Goal: Task Accomplishment & Management: Manage account settings

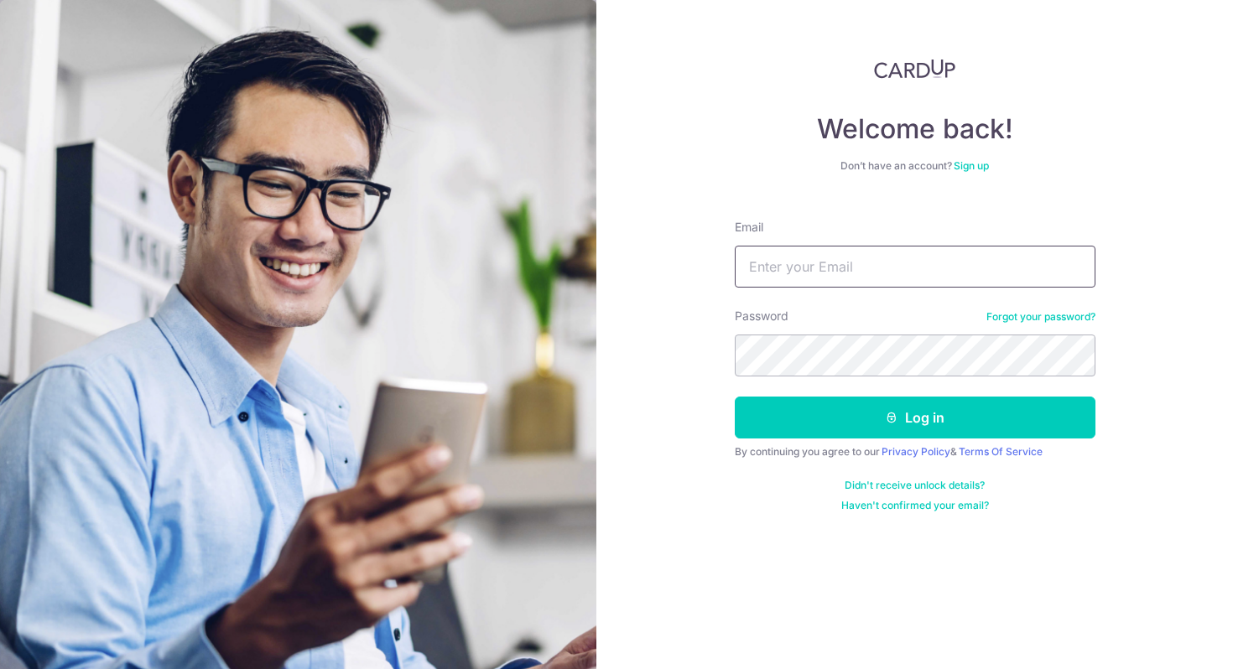
type input "[EMAIL_ADDRESS][DOMAIN_NAME]"
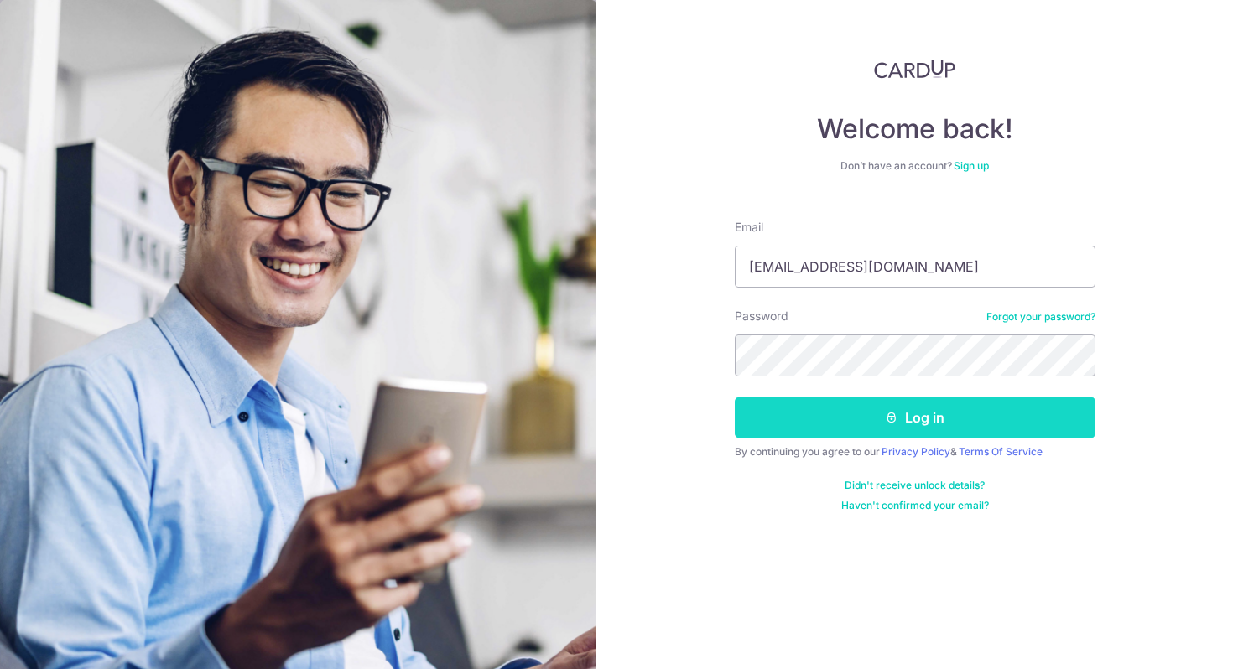
click at [907, 429] on button "Log in" at bounding box center [915, 418] width 361 height 42
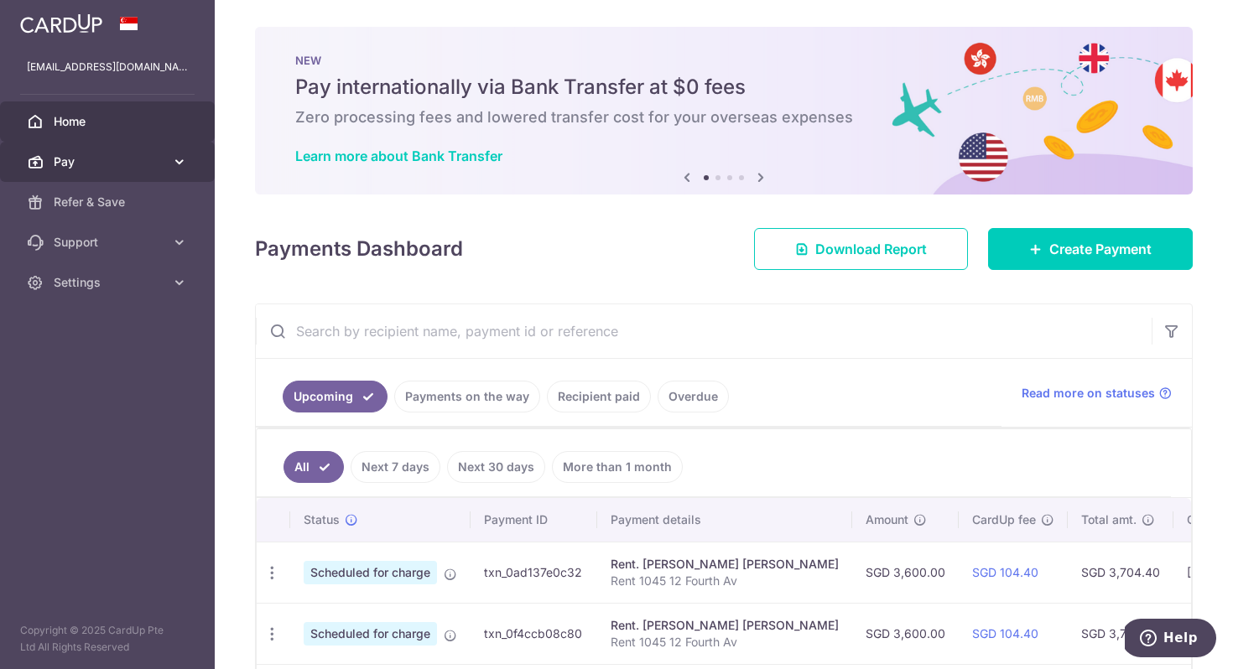
click at [106, 158] on span "Pay" at bounding box center [109, 161] width 111 height 17
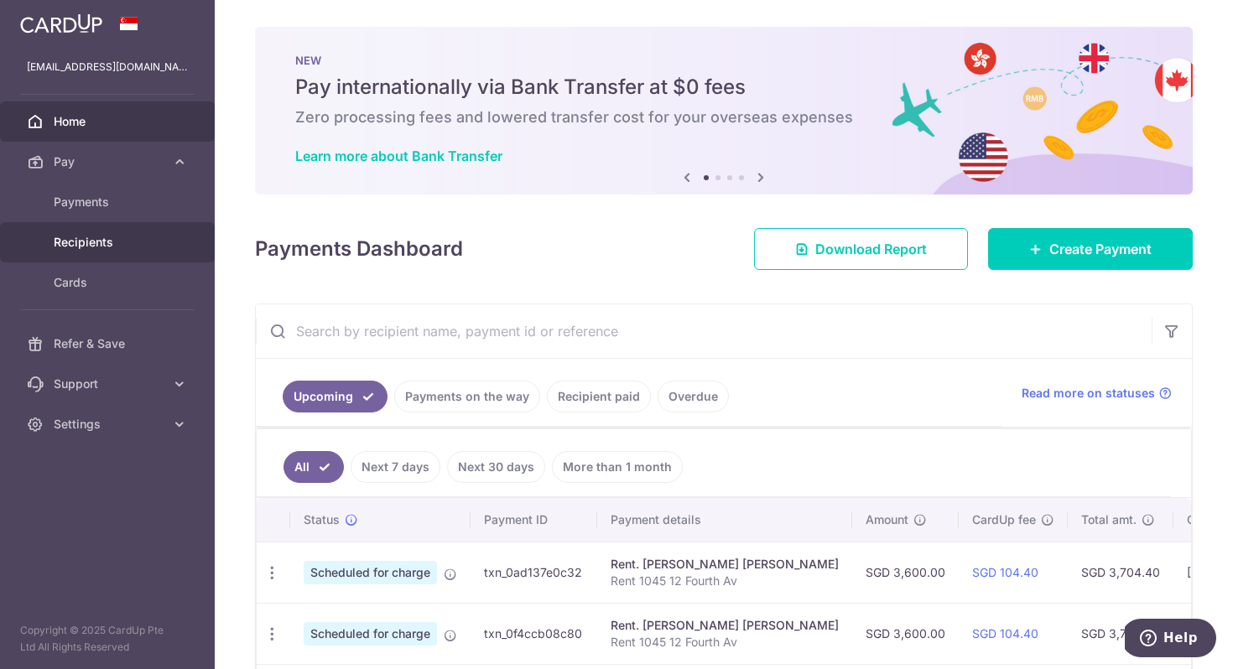
click at [71, 243] on span "Recipients" at bounding box center [109, 242] width 111 height 17
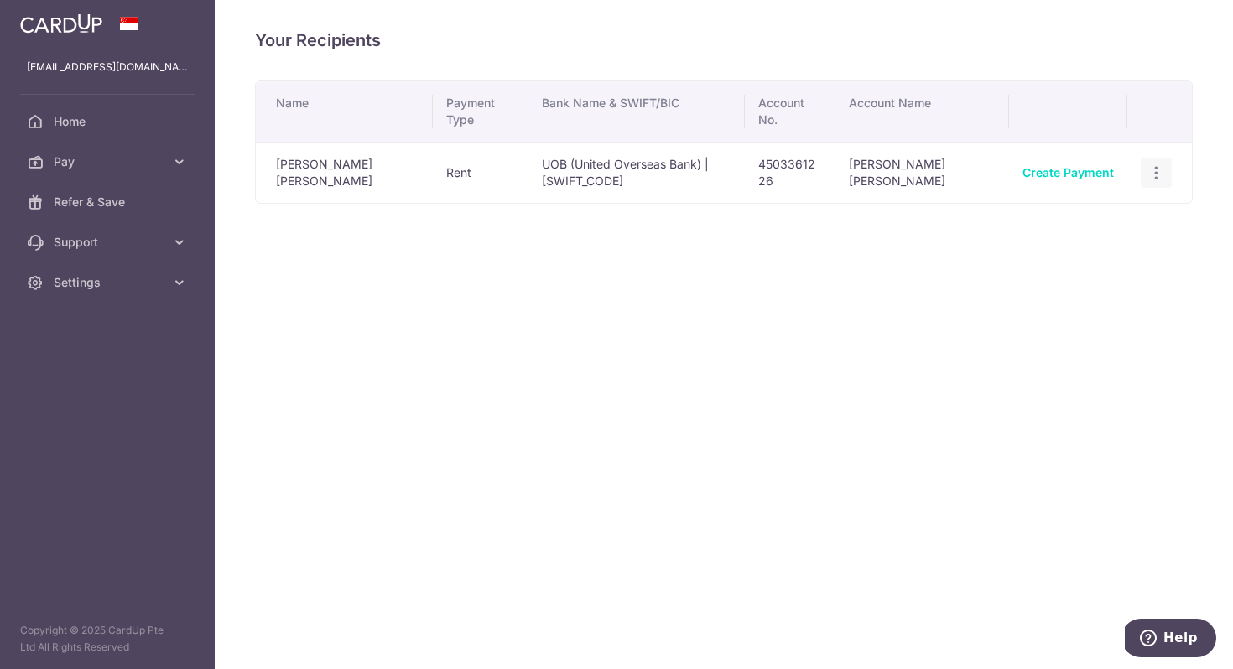
click at [1162, 164] on icon "button" at bounding box center [1156, 173] width 18 height 18
click at [1101, 209] on span "View/Edit" at bounding box center [1100, 219] width 114 height 20
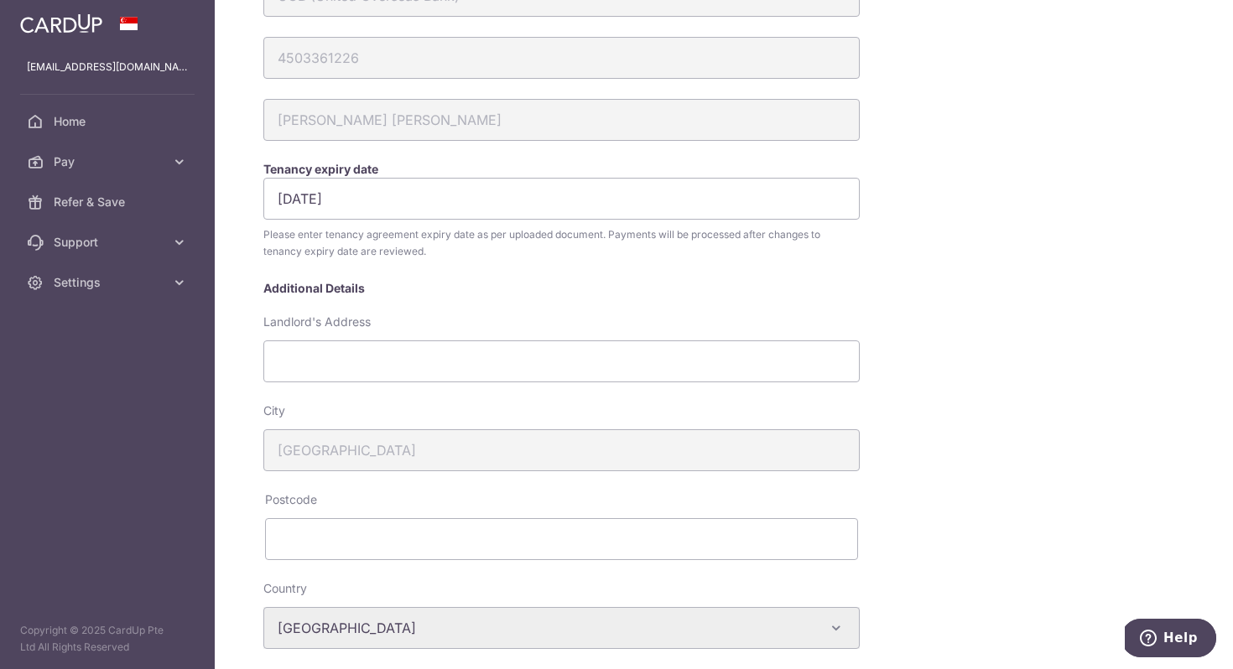
scroll to position [226, 0]
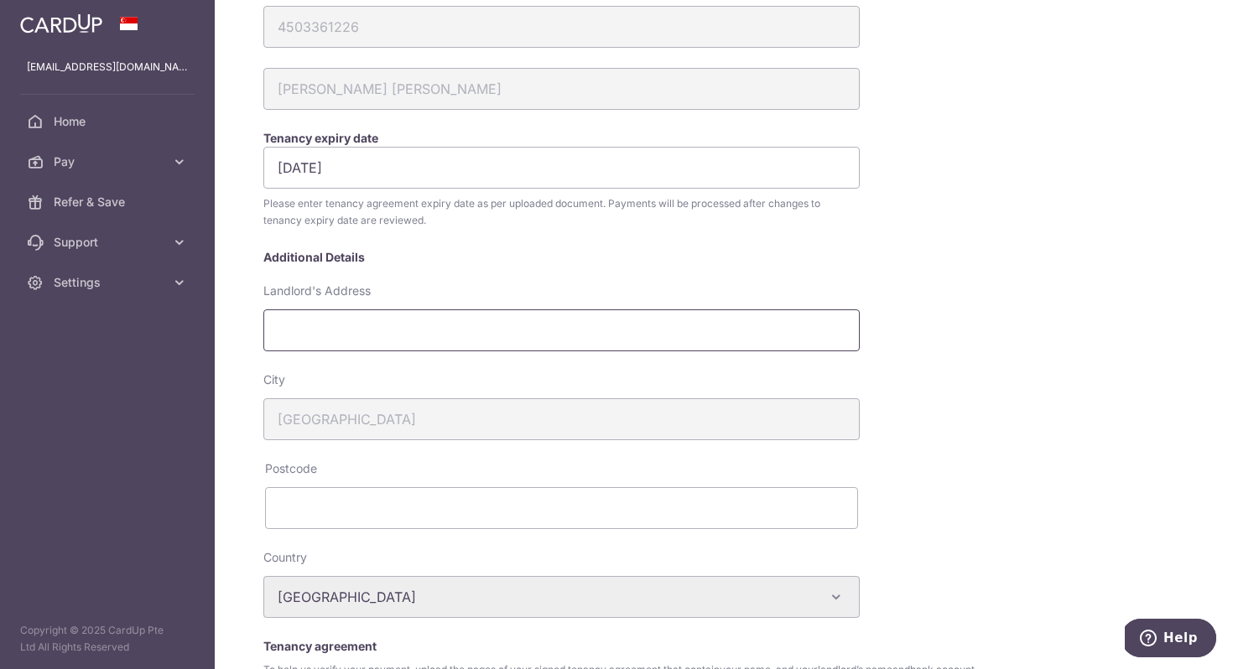
click at [392, 324] on input "Landlord's Address" at bounding box center [561, 330] width 596 height 42
type input "[STREET_ADDRESS]"
click at [330, 518] on input "text" at bounding box center [561, 508] width 593 height 42
type input "S298067"
click at [917, 422] on div "City [GEOGRAPHIC_DATA]" at bounding box center [623, 416] width 736 height 89
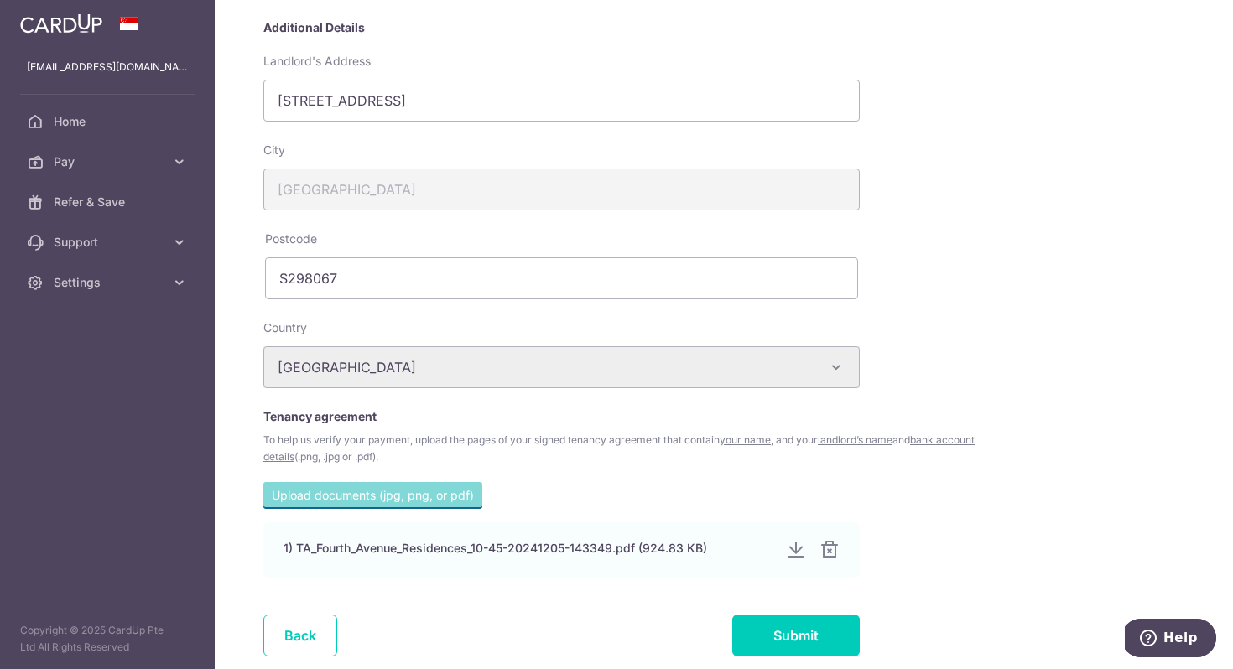
scroll to position [542, 0]
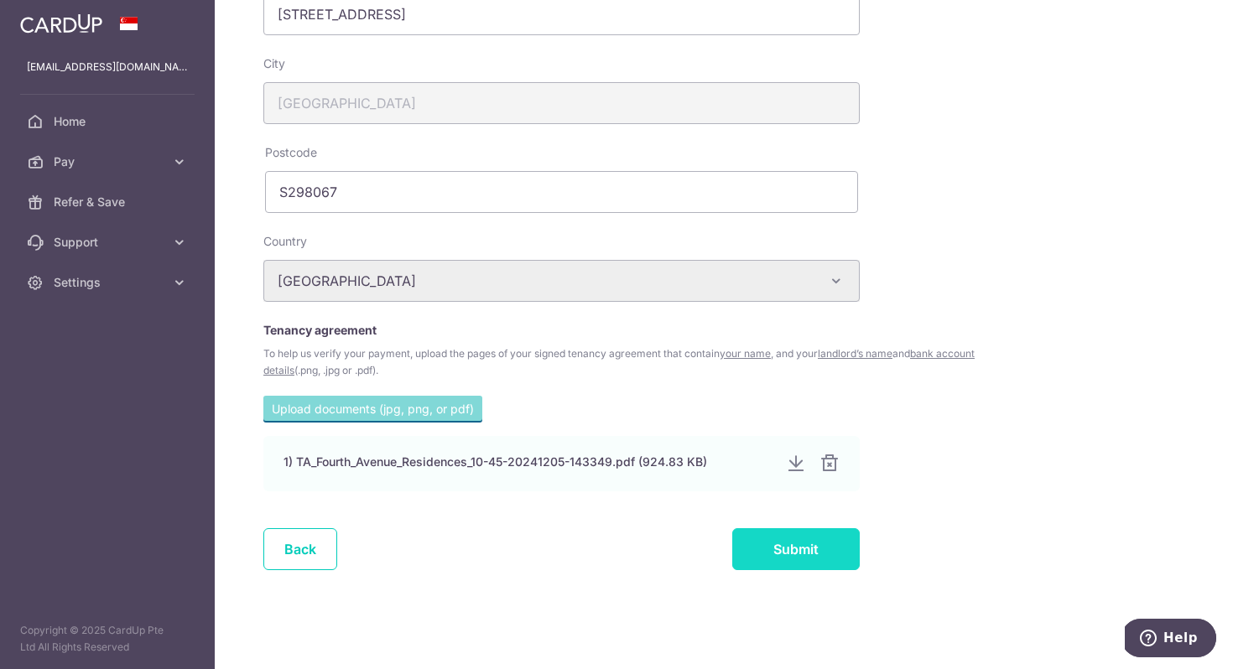
click at [781, 550] on input "Submit" at bounding box center [795, 549] width 127 height 42
